Goal: Transaction & Acquisition: Purchase product/service

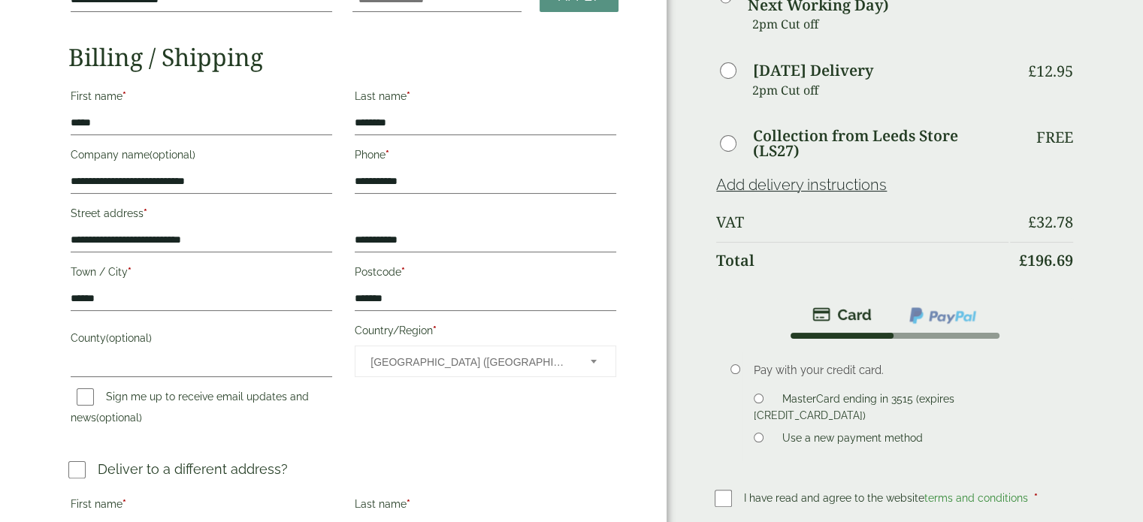
scroll to position [228, 0]
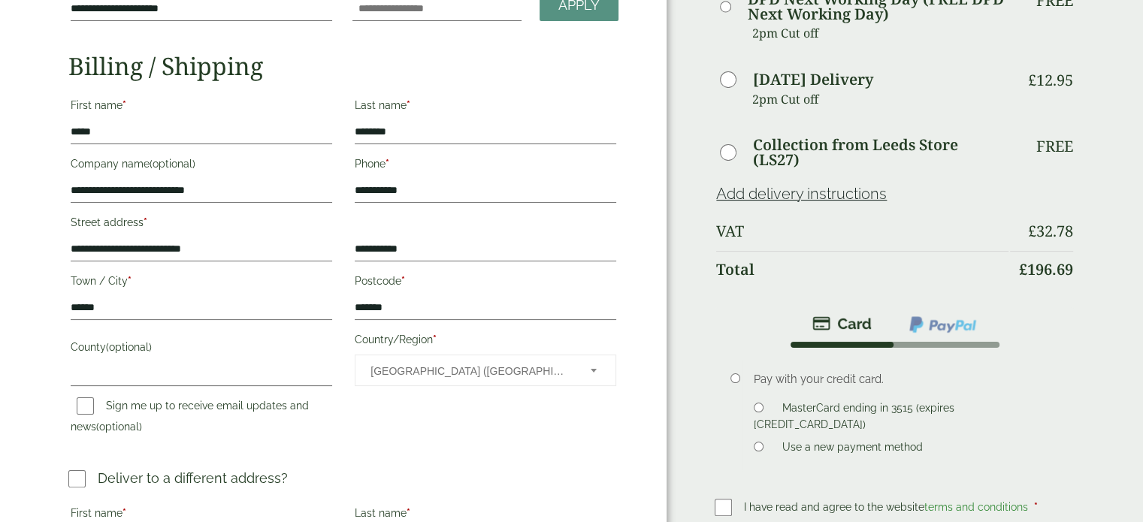
click at [44, 422] on div "**********" at bounding box center [333, 292] width 667 height 1041
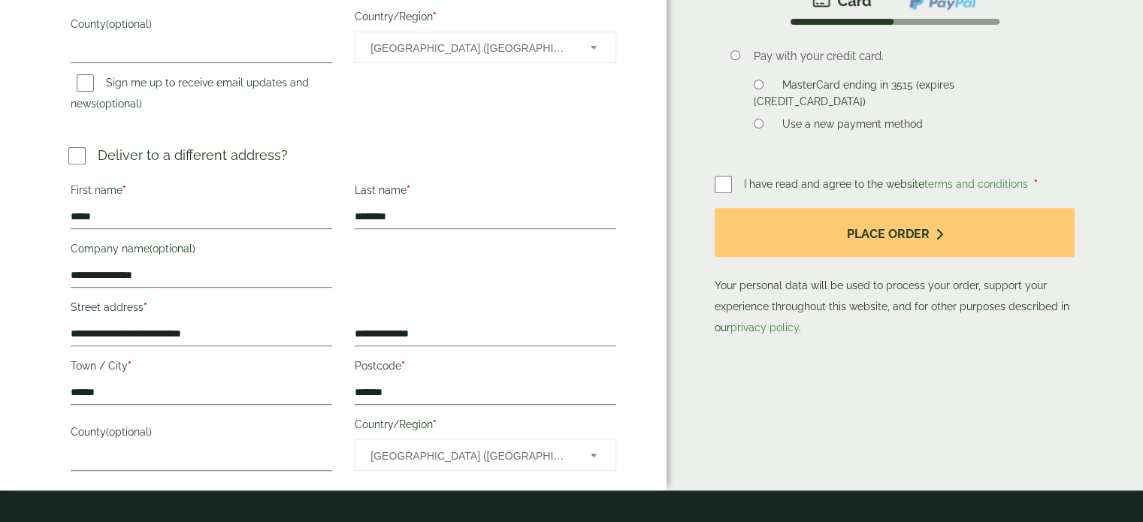
scroll to position [528, 0]
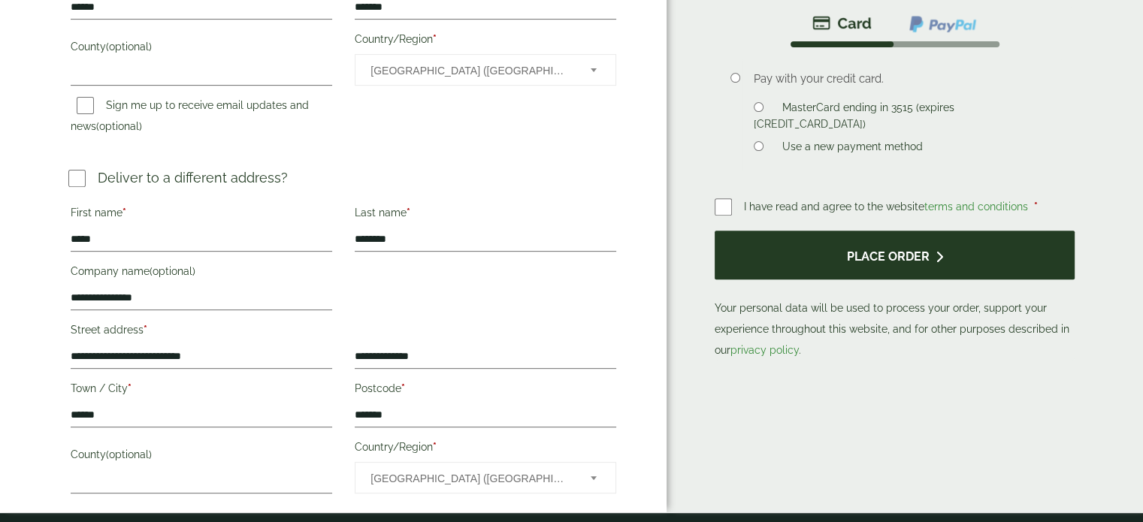
click at [812, 268] on button "Place order" at bounding box center [895, 255] width 360 height 49
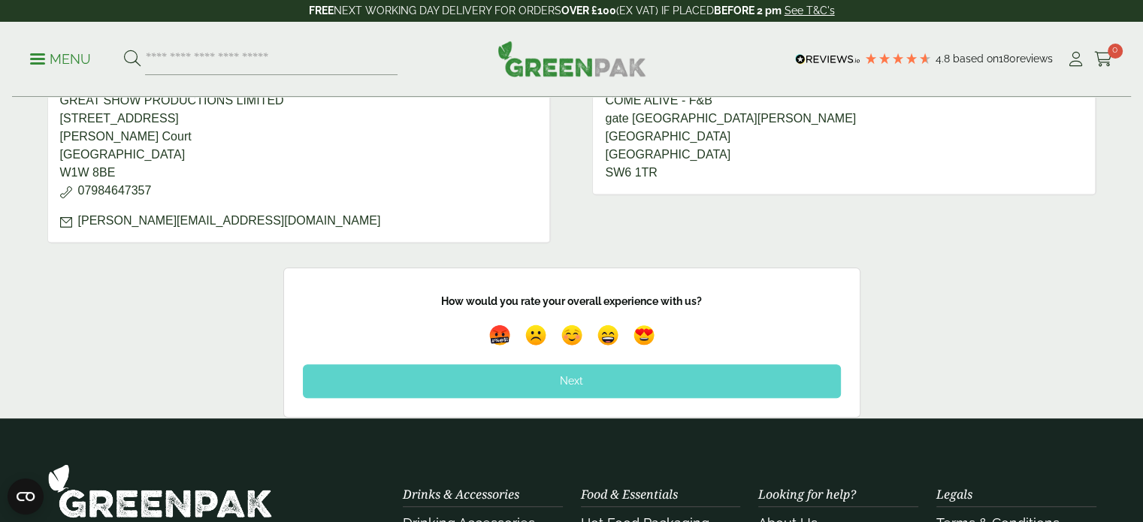
scroll to position [676, 0]
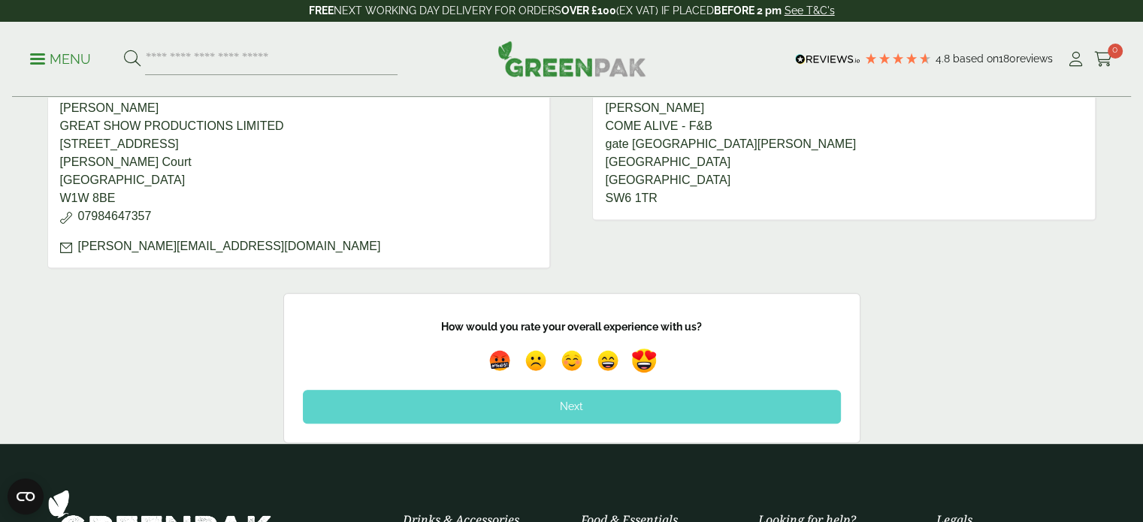
click at [637, 359] on img at bounding box center [644, 361] width 35 height 35
click at [650, 398] on div "Next" at bounding box center [572, 406] width 538 height 33
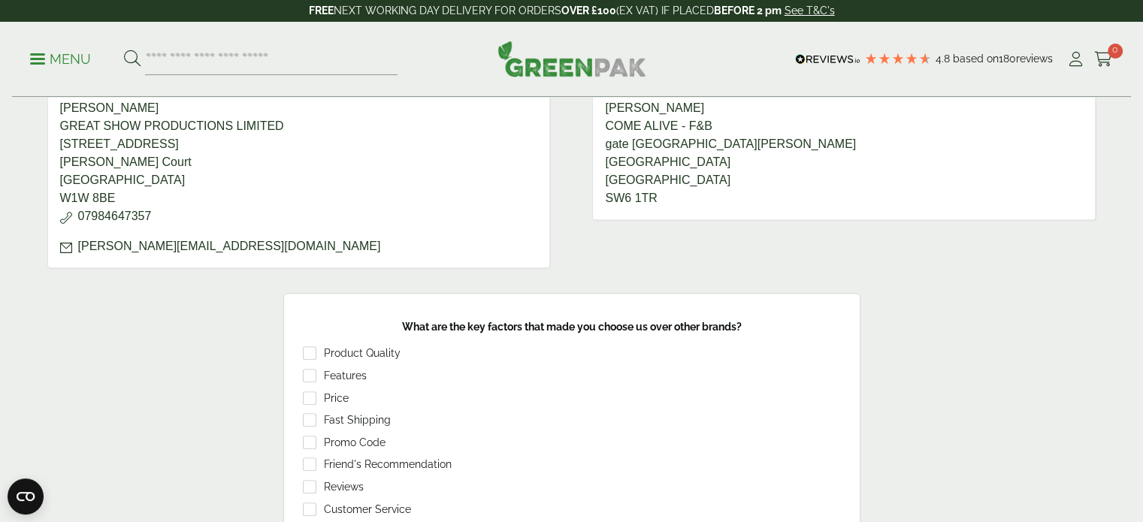
scroll to position [752, 0]
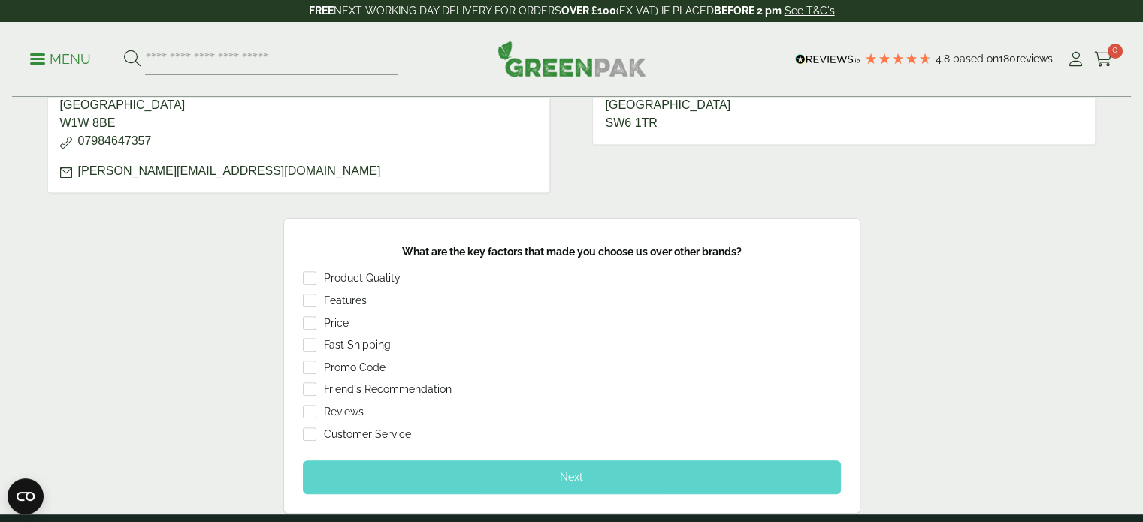
click at [478, 476] on div "Next" at bounding box center [572, 477] width 538 height 33
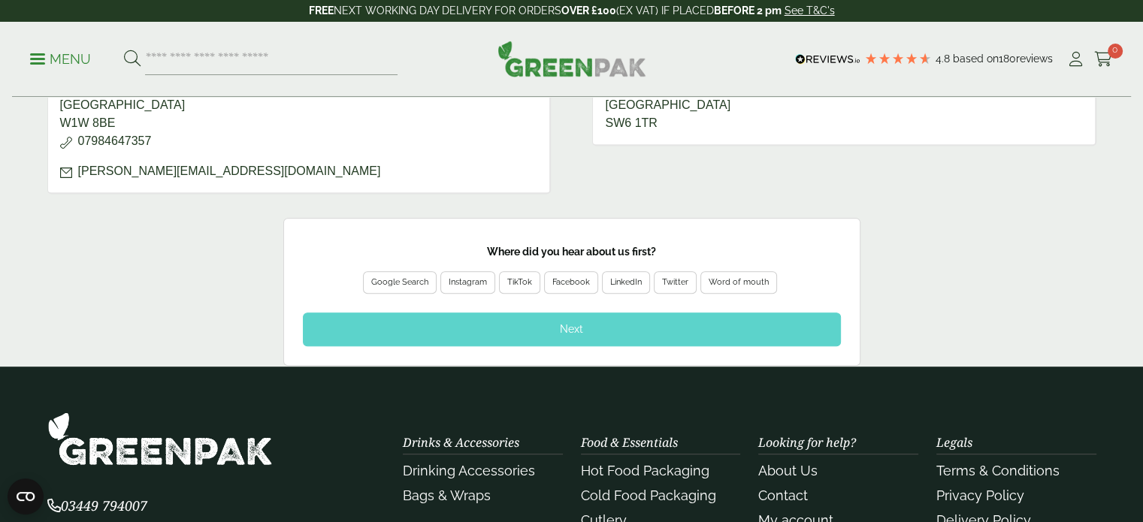
click at [388, 279] on div "Google Search" at bounding box center [399, 283] width 57 height 14
click at [385, 326] on div "Next" at bounding box center [572, 329] width 538 height 33
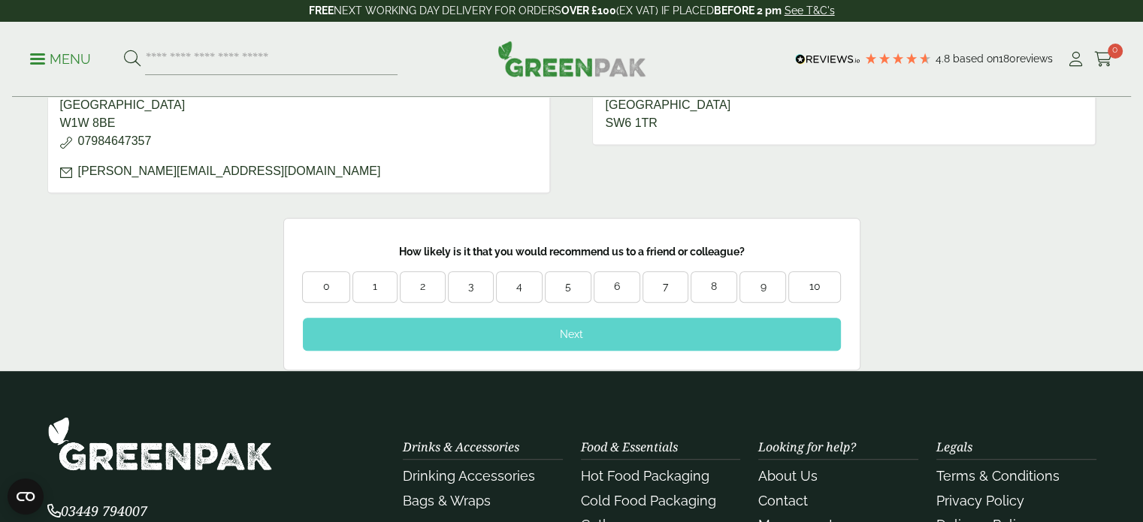
click at [815, 286] on div "10" at bounding box center [814, 287] width 50 height 15
click at [761, 325] on div "Next" at bounding box center [572, 334] width 538 height 33
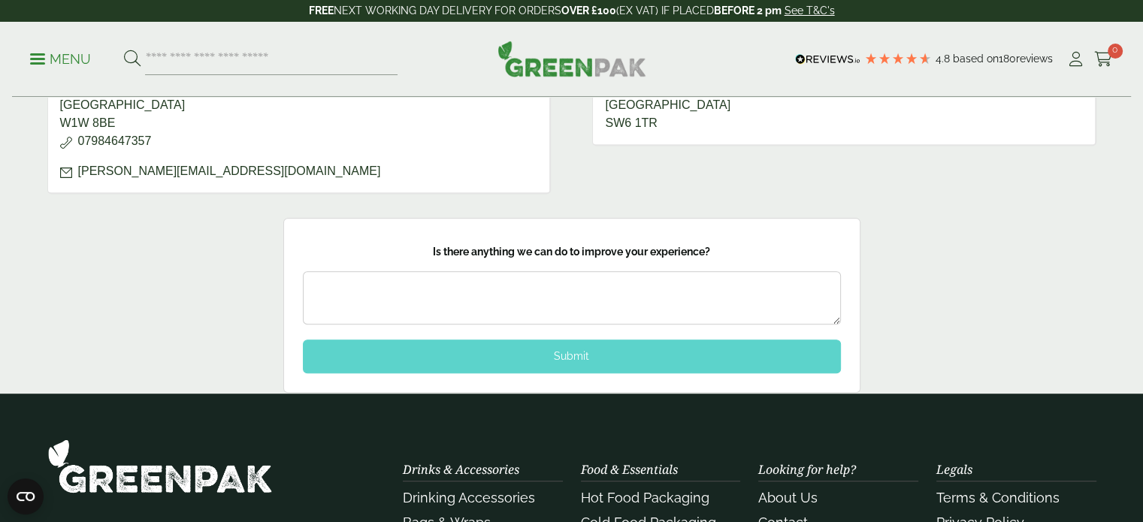
click at [709, 349] on div "Submit" at bounding box center [572, 356] width 538 height 33
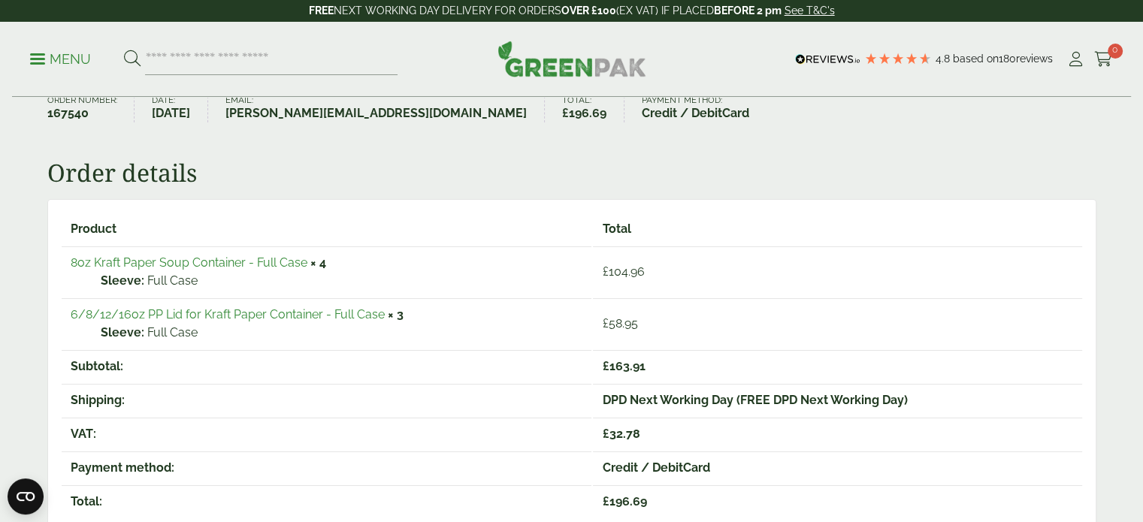
scroll to position [0, 0]
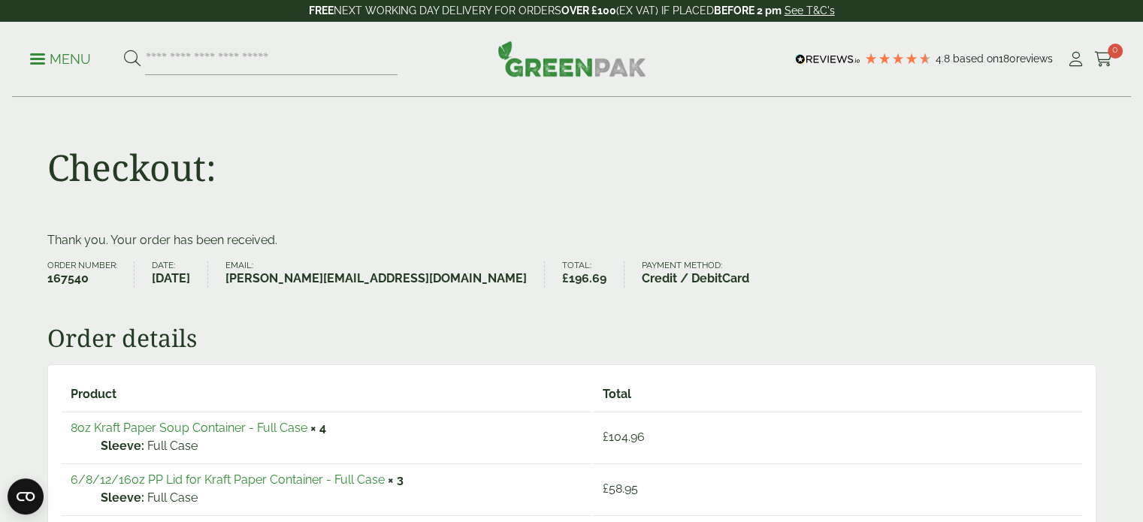
drag, startPoint x: 589, startPoint y: 0, endPoint x: 697, endPoint y: 195, distance: 222.3
click at [697, 195] on div "Checkout:" at bounding box center [571, 165] width 1067 height 134
